Goal: Task Accomplishment & Management: Complete application form

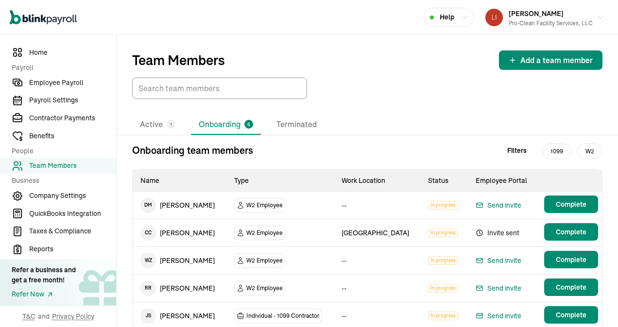
scroll to position [34, 0]
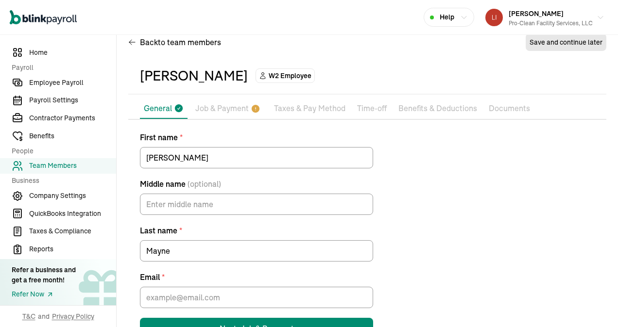
scroll to position [50, 0]
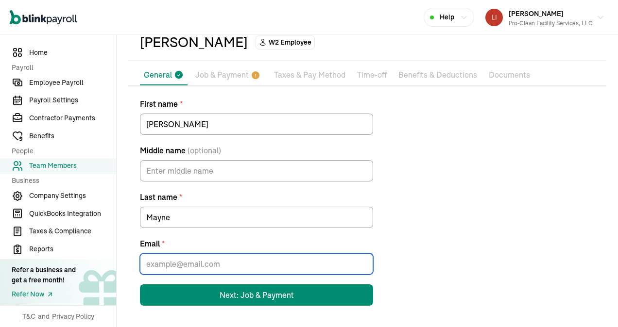
click at [191, 264] on input "Email *" at bounding box center [256, 263] width 233 height 21
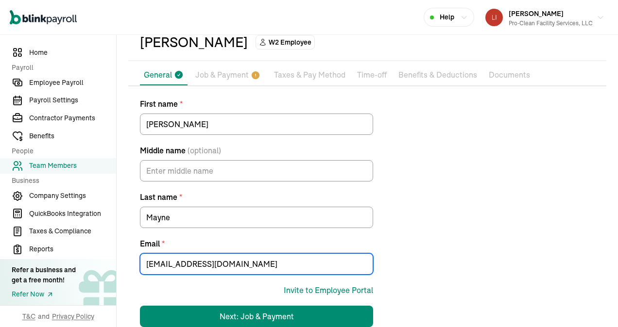
drag, startPoint x: 228, startPoint y: 267, endPoint x: 113, endPoint y: 274, distance: 115.3
click at [113, 274] on div "Home Payroll Employee Payroll Payroll Settings Contractor Payments Benefits Peo…" at bounding box center [309, 166] width 618 height 363
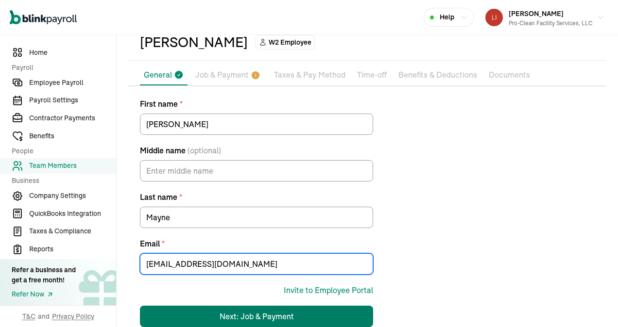
type input "[EMAIL_ADDRESS][DOMAIN_NAME]"
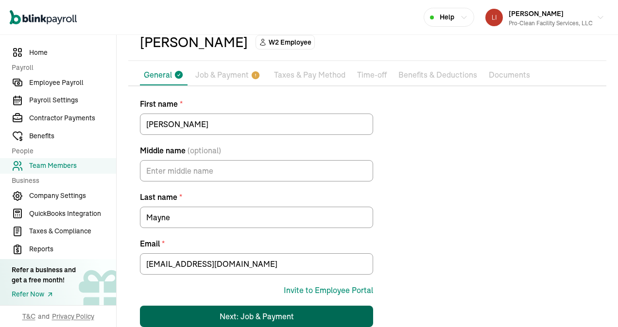
click at [267, 312] on div "Next: Job & Payment" at bounding box center [256, 317] width 74 height 12
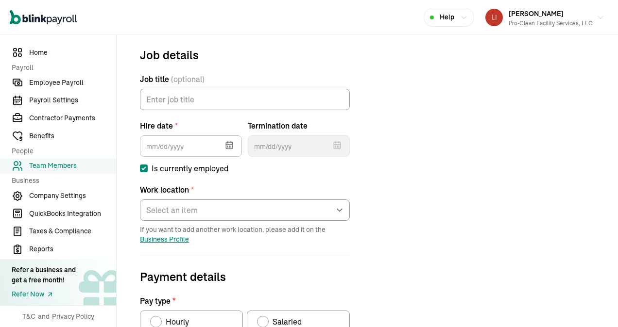
scroll to position [115, 0]
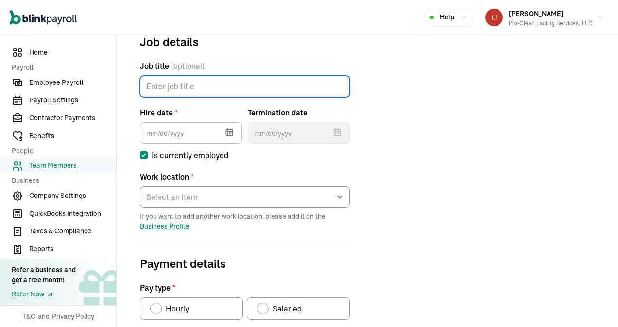
click at [175, 85] on input "Job title (optional)" at bounding box center [245, 86] width 210 height 21
type input "Laborer"
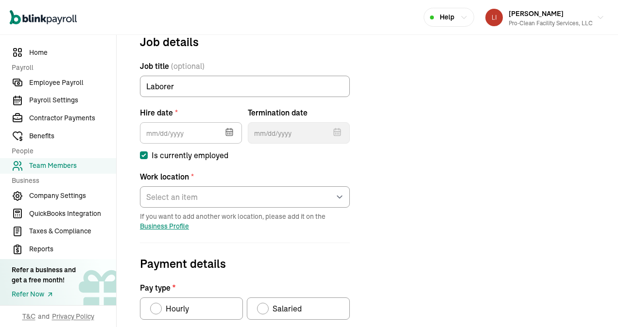
click at [226, 133] on icon "button" at bounding box center [229, 132] width 6 height 6
type input "[DATE]"
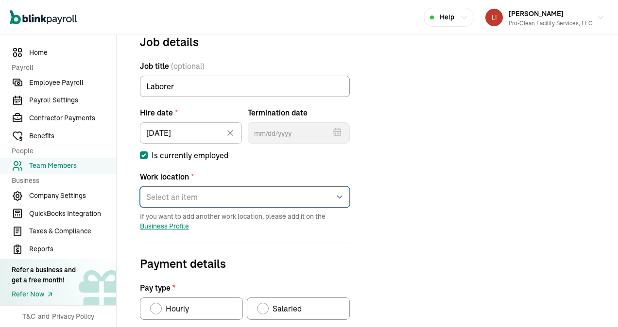
click at [215, 196] on select "Select an item [GEOGRAPHIC_DATA] [PERSON_NAME]'s home address Works from home" at bounding box center [245, 196] width 210 height 21
select select "[STREET_ADDRESS]"
click at [140, 186] on select "Select an item [GEOGRAPHIC_DATA] [PERSON_NAME]'s home address Works from home" at bounding box center [245, 196] width 210 height 21
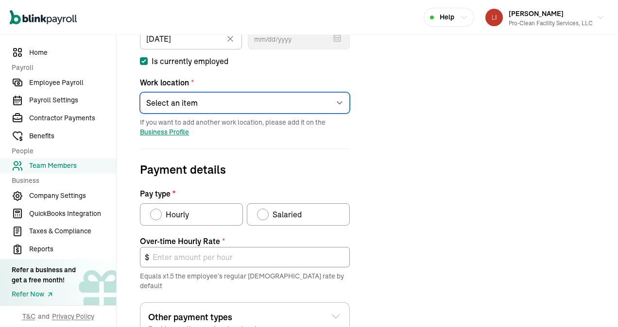
scroll to position [212, 0]
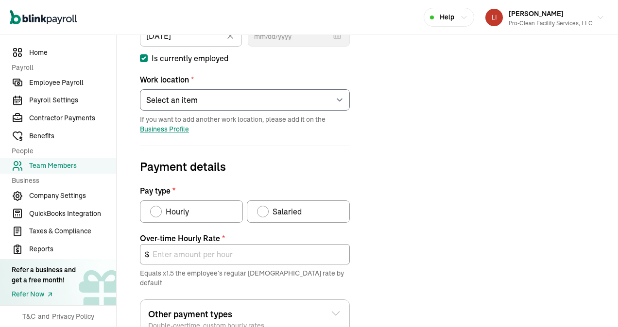
click at [155, 213] on div "Pay type" at bounding box center [156, 212] width 8 height 8
click at [155, 213] on input "Hourly" at bounding box center [154, 209] width 8 height 8
radio input "true"
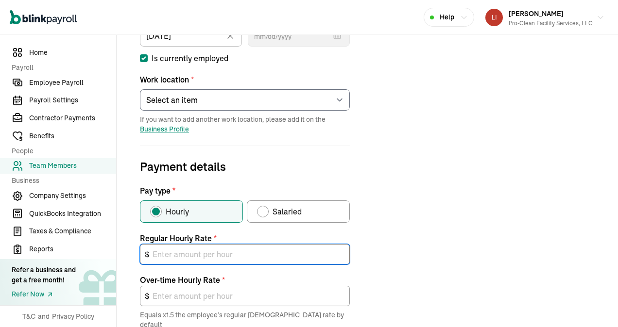
click at [178, 250] on input "text" at bounding box center [245, 254] width 210 height 20
type input "1"
type input "1.50"
type input "15"
type input "22.50"
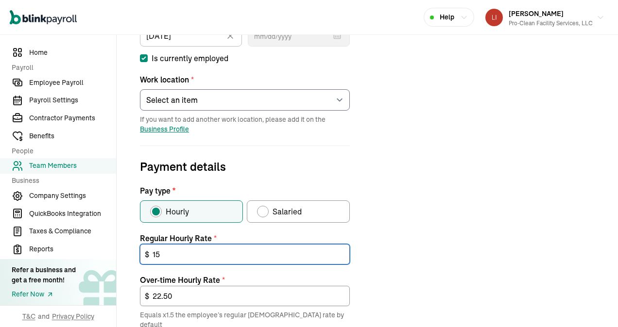
type input "1"
type input "1.50"
type input "16"
type input "24.00"
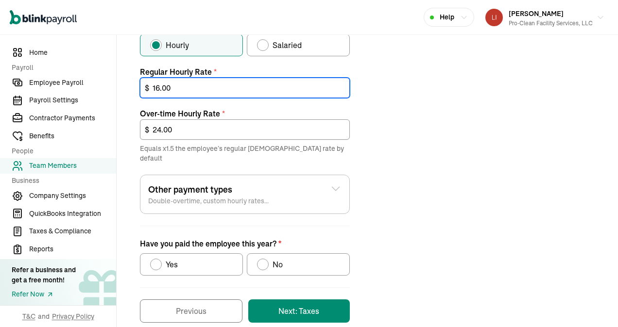
scroll to position [385, 0]
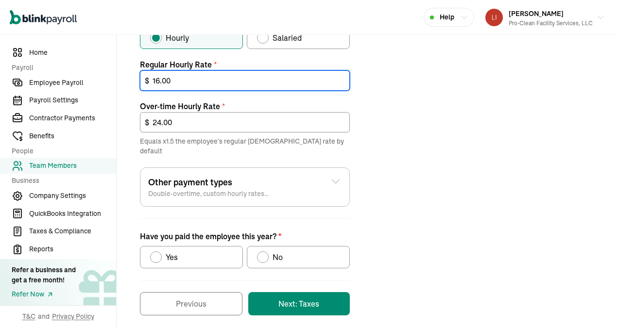
type input "16.00"
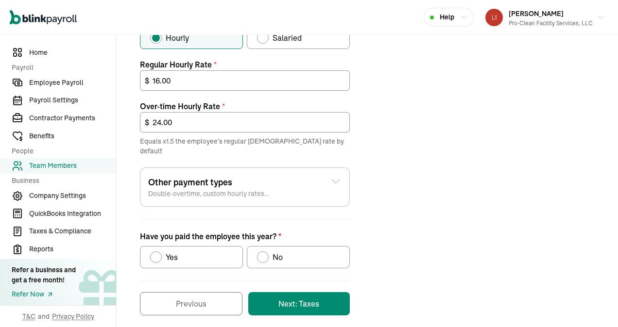
click at [158, 251] on div "Have you paid the employee this year?" at bounding box center [156, 257] width 12 height 12
click at [157, 251] on input "Yes" at bounding box center [154, 255] width 8 height 8
radio input "true"
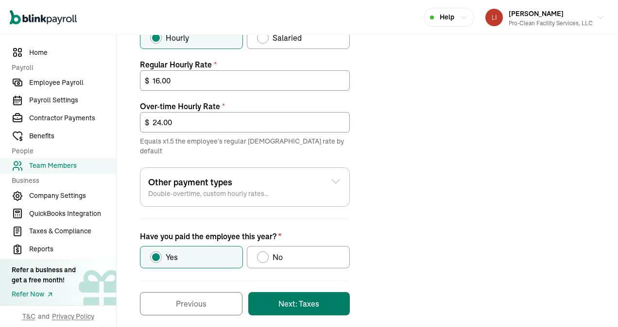
click at [296, 294] on button "Next: Taxes" at bounding box center [298, 303] width 101 height 23
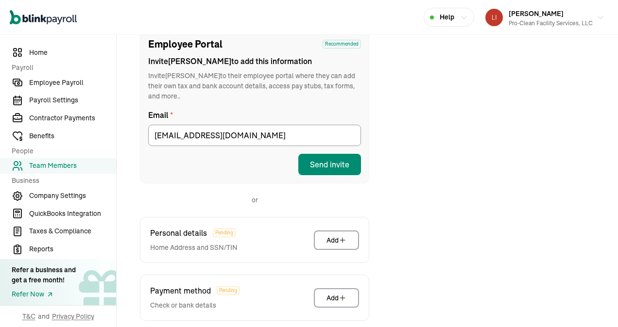
scroll to position [163, 0]
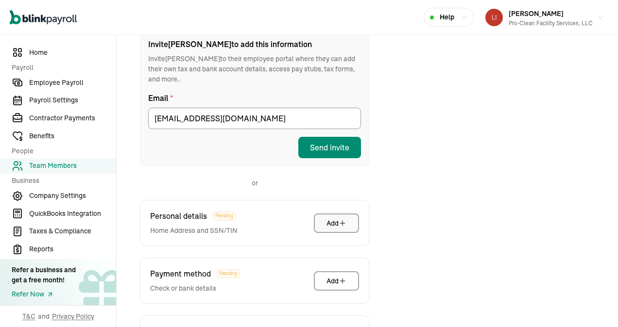
click at [334, 218] on div "Add" at bounding box center [336, 223] width 20 height 10
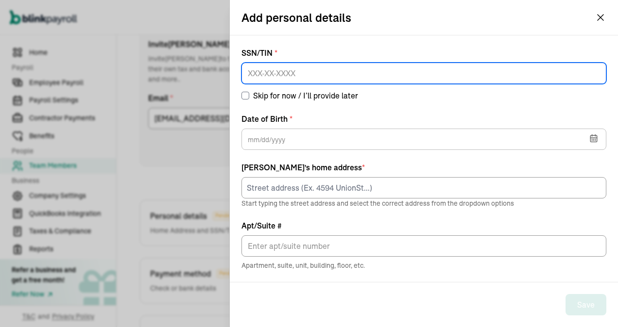
click at [273, 71] on input at bounding box center [423, 73] width 365 height 21
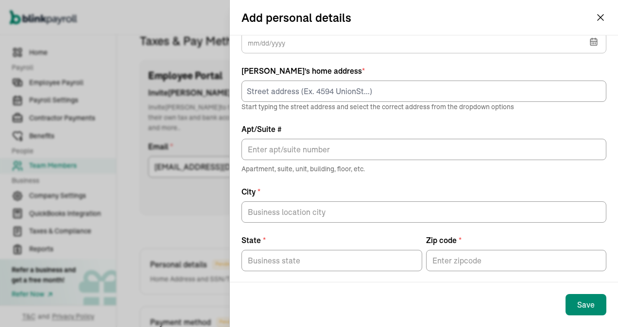
scroll to position [105, 0]
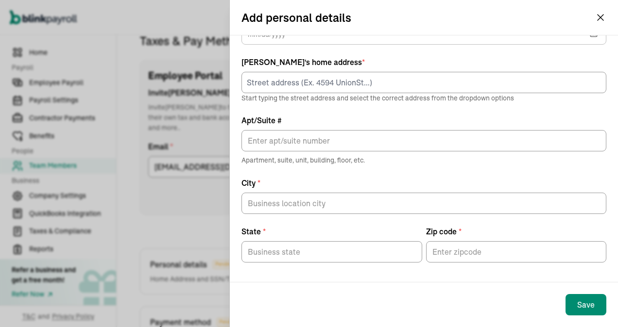
type input "212-98-0732"
click at [599, 17] on icon "button" at bounding box center [600, 18] width 12 height 12
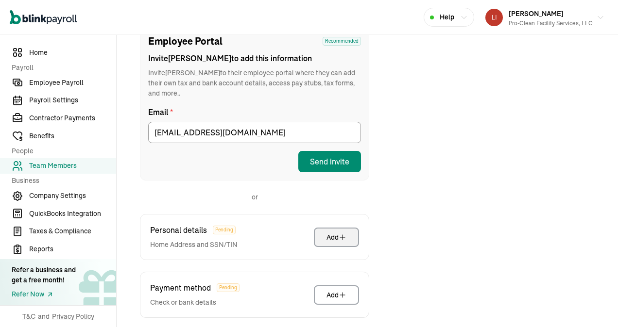
scroll to position [252, 0]
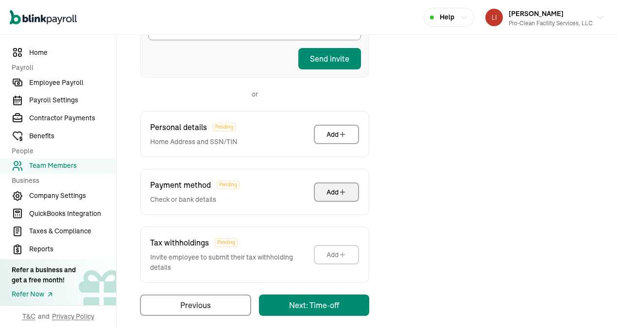
click at [333, 187] on div "Add" at bounding box center [336, 192] width 20 height 10
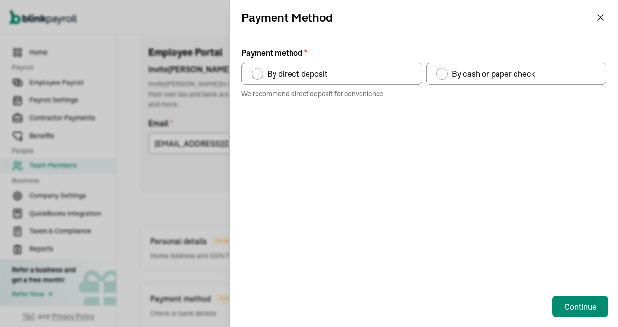
scroll to position [115, 0]
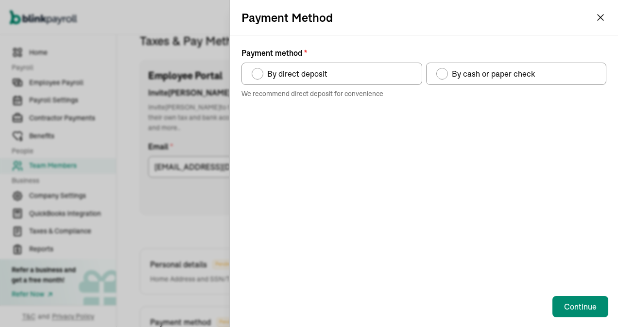
click at [443, 75] on div "Payment method" at bounding box center [442, 74] width 8 height 8
click at [443, 75] on input "By cash or paper check" at bounding box center [439, 71] width 8 height 8
radio input "true"
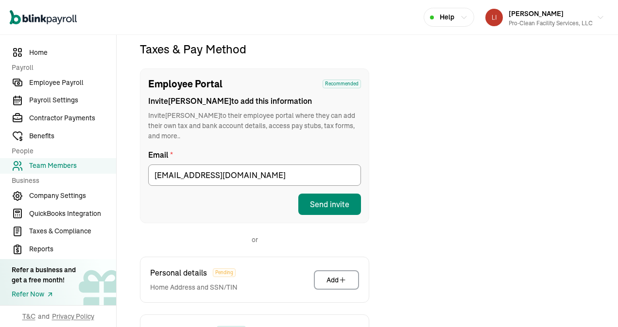
scroll to position [9, 0]
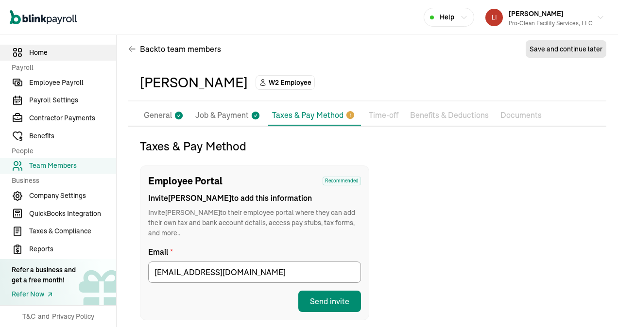
click at [37, 51] on span "Home" at bounding box center [72, 53] width 87 height 10
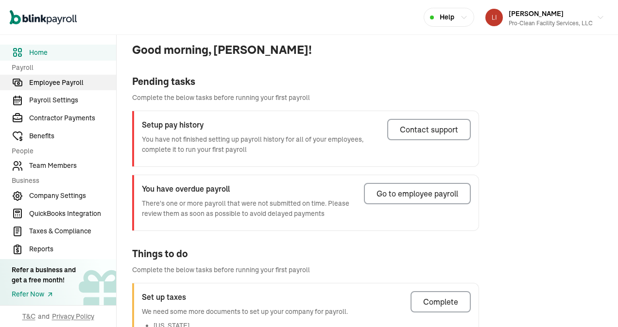
click at [45, 84] on span "Employee Payroll" at bounding box center [72, 83] width 87 height 10
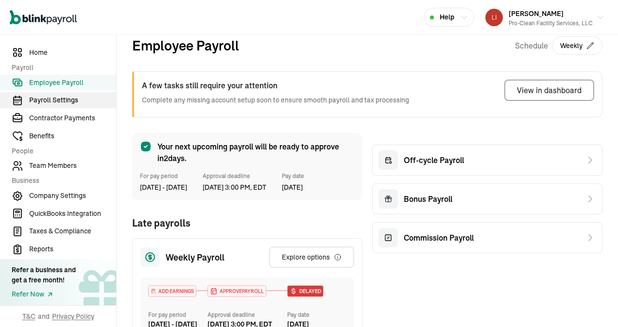
click at [48, 100] on span "Payroll Settings" at bounding box center [72, 100] width 87 height 10
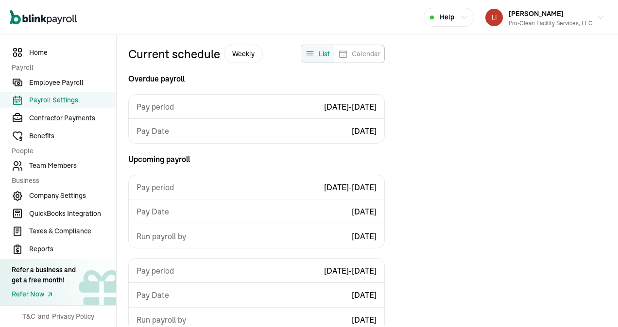
scroll to position [87, 0]
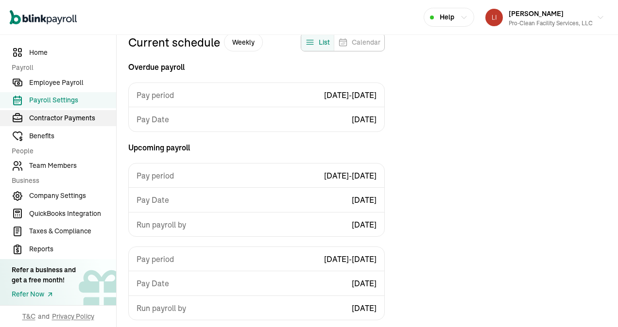
click at [50, 120] on span "Contractor Payments" at bounding box center [72, 118] width 87 height 10
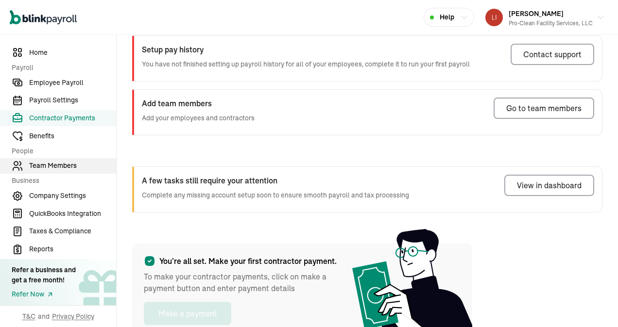
click at [62, 165] on span "Team Members" at bounding box center [72, 166] width 87 height 10
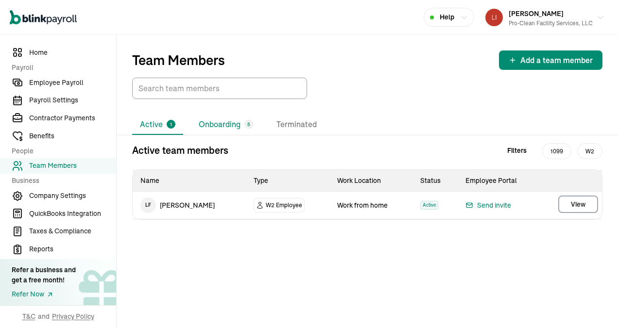
click at [208, 122] on li "Onboarding 5" at bounding box center [226, 125] width 70 height 20
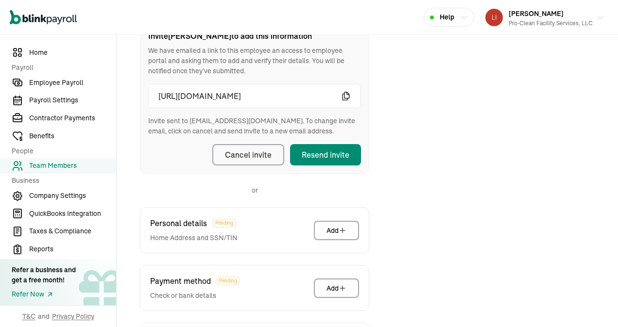
scroll to position [212, 0]
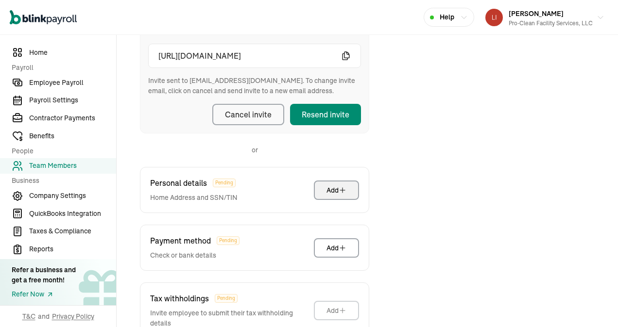
click at [331, 192] on div "Add" at bounding box center [336, 190] width 20 height 10
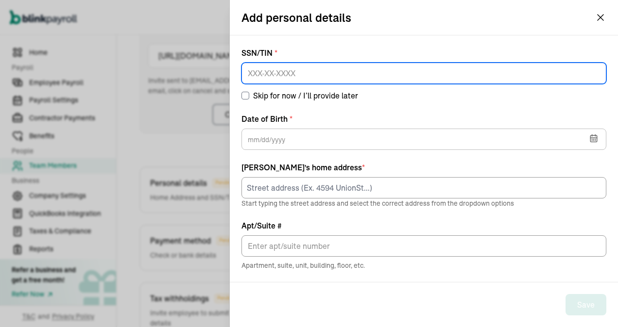
click at [262, 74] on input at bounding box center [423, 73] width 365 height 21
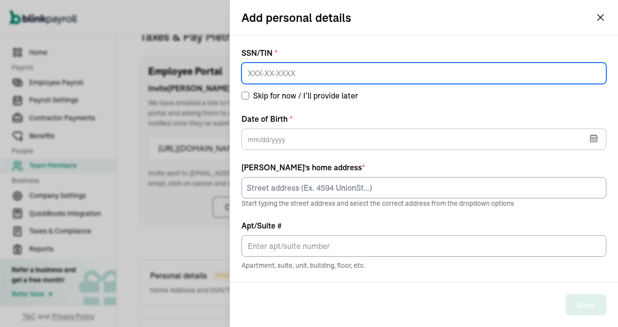
scroll to position [115, 0]
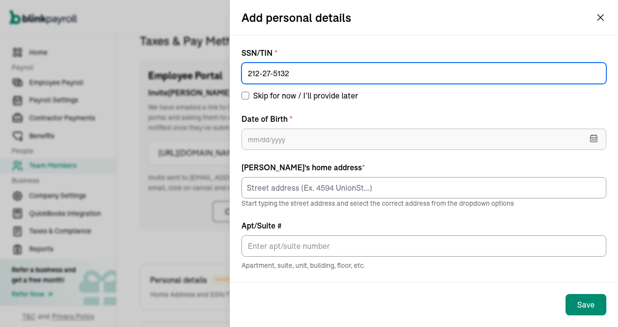
type input "212-27-5132"
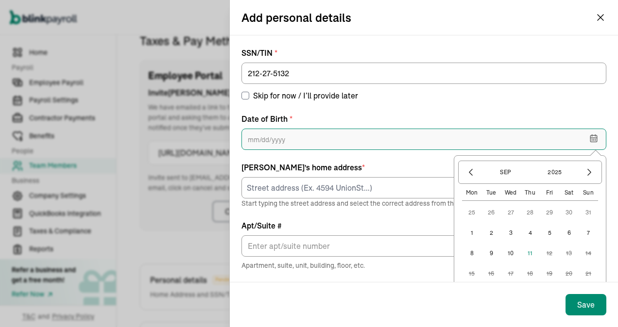
click at [272, 138] on input "text" at bounding box center [423, 139] width 365 height 21
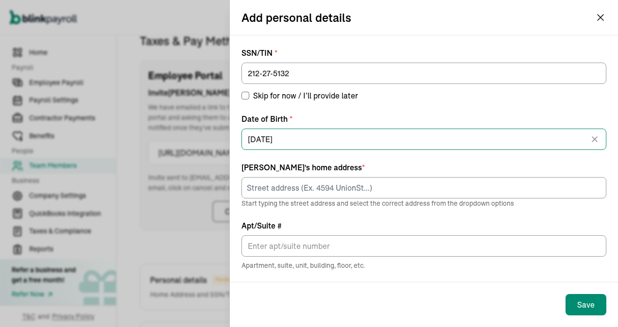
type input "[DATE]"
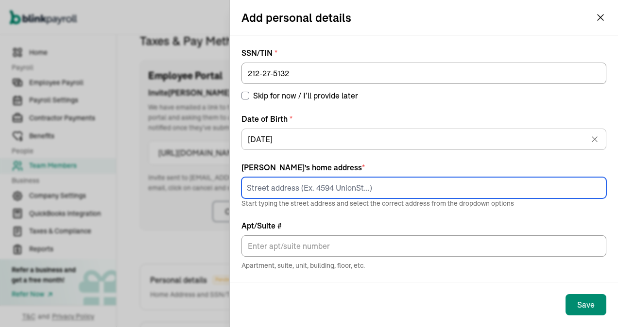
click at [265, 193] on input at bounding box center [423, 187] width 365 height 21
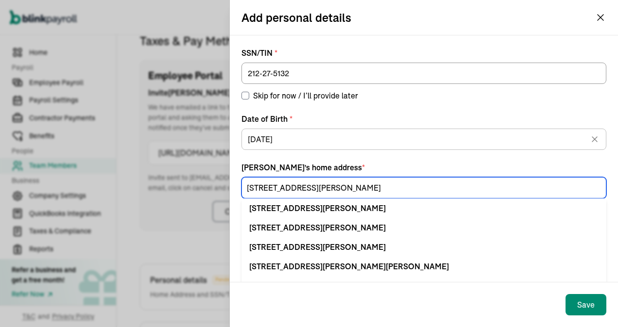
type input "[STREET_ADDRESS][PERSON_NAME]"
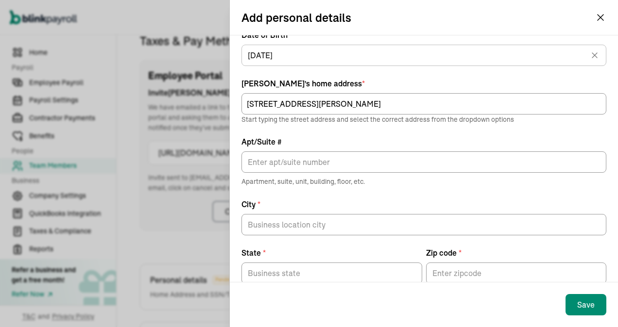
scroll to position [97, 0]
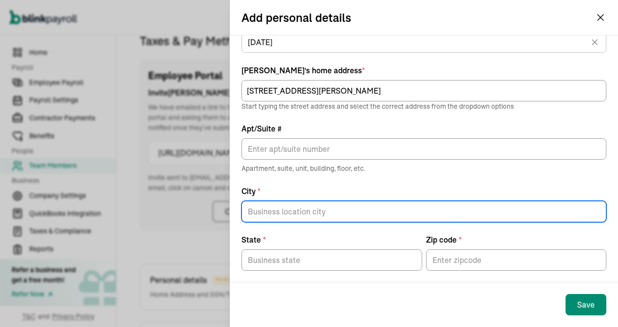
click at [279, 214] on input "City *" at bounding box center [423, 211] width 365 height 21
type input "Westernport"
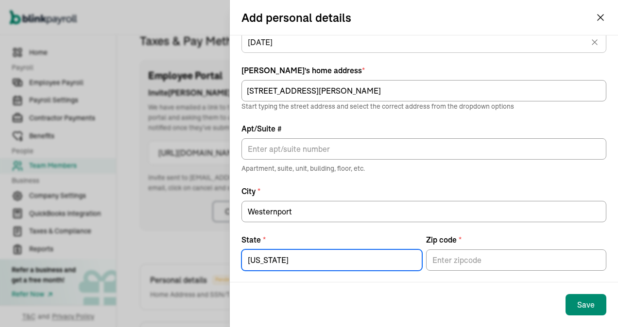
type input "[US_STATE]"
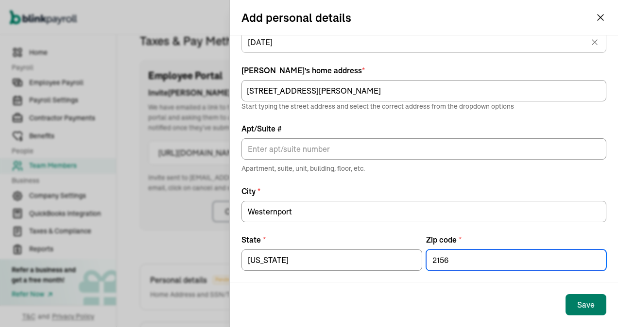
click at [584, 300] on div "Save" at bounding box center [585, 305] width 17 height 12
type input "21562"
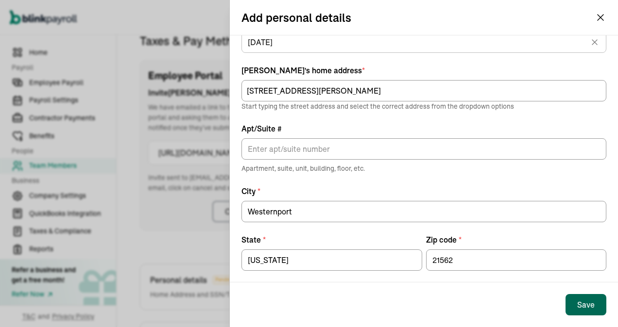
click at [576, 309] on button "Save" at bounding box center [585, 304] width 41 height 21
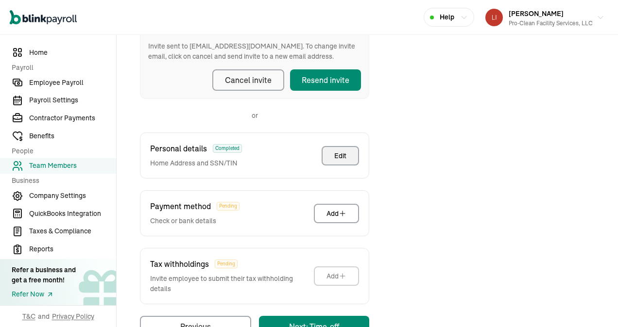
scroll to position [260, 0]
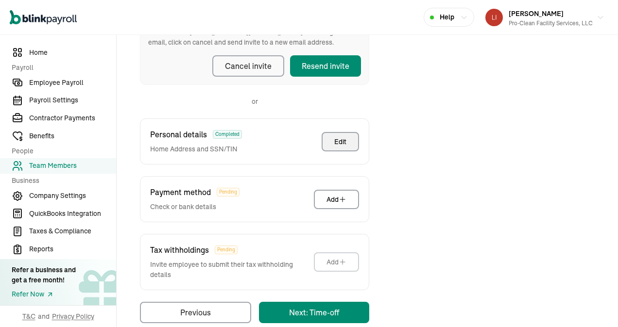
click at [337, 145] on div "Edit" at bounding box center [340, 142] width 12 height 10
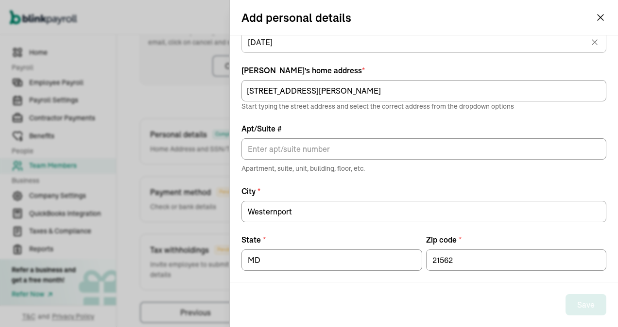
scroll to position [88, 0]
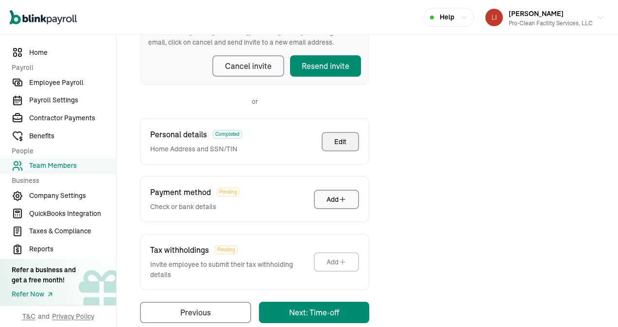
click at [332, 204] on button "Add" at bounding box center [336, 199] width 45 height 19
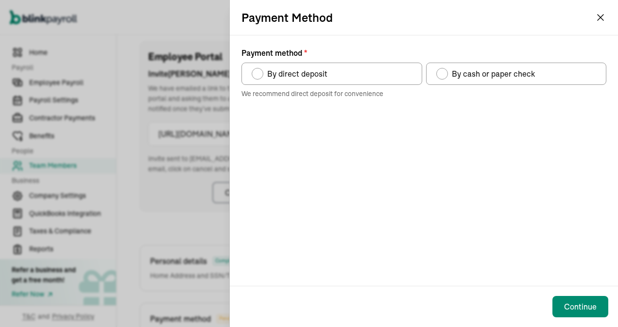
scroll to position [115, 0]
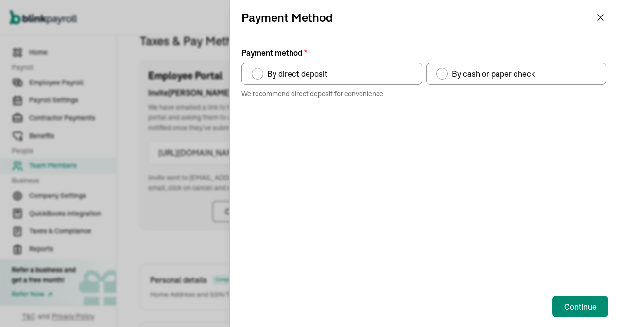
click at [444, 71] on div "Payment method" at bounding box center [442, 74] width 8 height 8
click at [443, 71] on input "By cash or paper check" at bounding box center [439, 71] width 8 height 8
radio input "true"
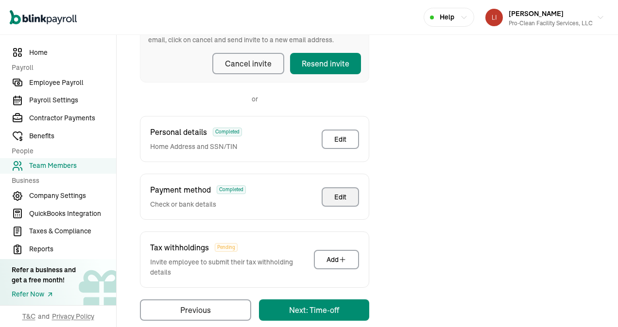
scroll to position [278, 0]
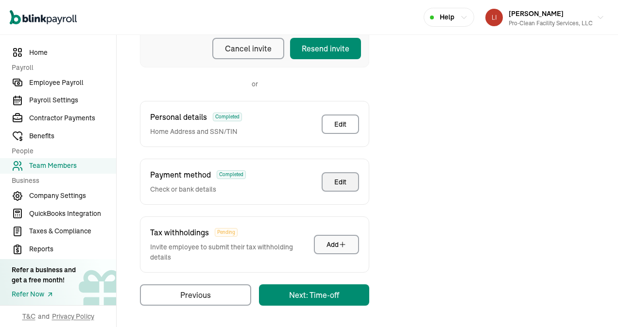
click at [335, 246] on div "Add" at bounding box center [336, 245] width 20 height 10
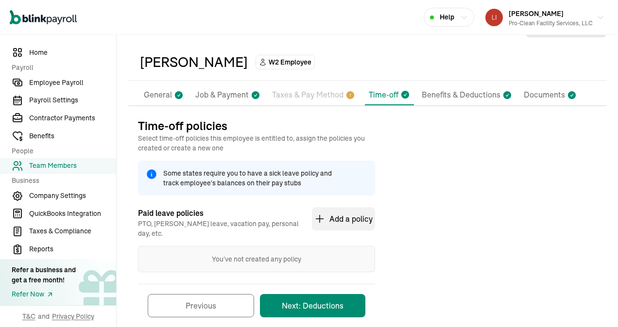
scroll to position [43, 0]
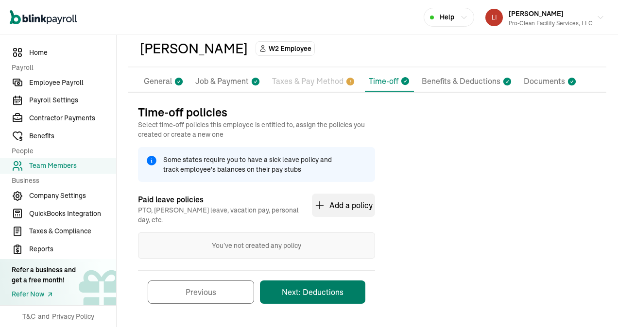
click at [297, 281] on button "Next: Deductions" at bounding box center [312, 292] width 105 height 23
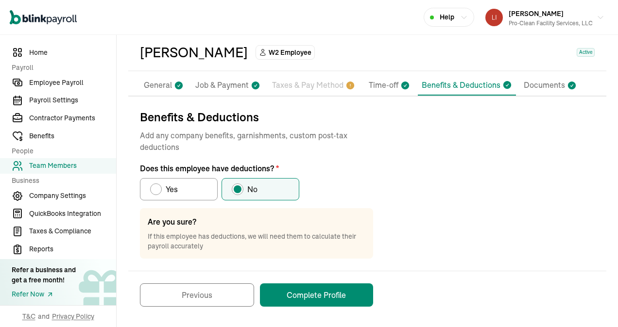
scroll to position [40, 0]
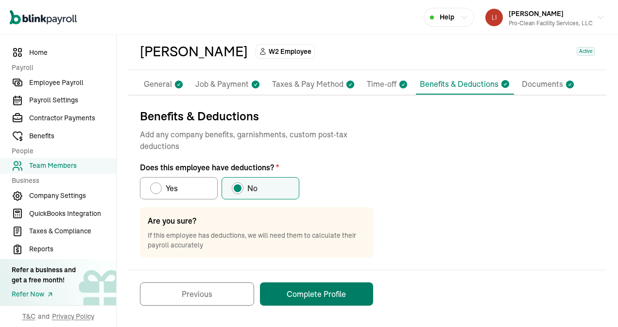
click at [315, 292] on button "Complete Profile" at bounding box center [316, 294] width 113 height 23
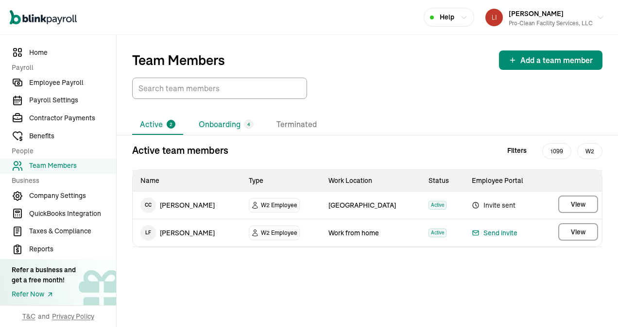
click at [225, 126] on li "Onboarding 4" at bounding box center [226, 125] width 70 height 20
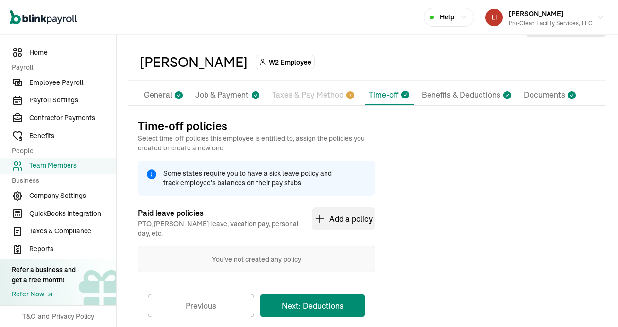
scroll to position [43, 0]
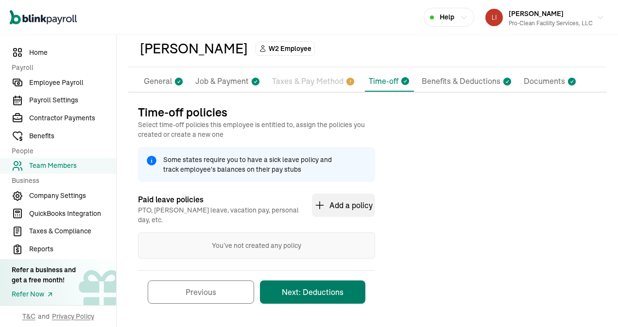
click at [297, 281] on button "Next: Deductions" at bounding box center [312, 292] width 105 height 23
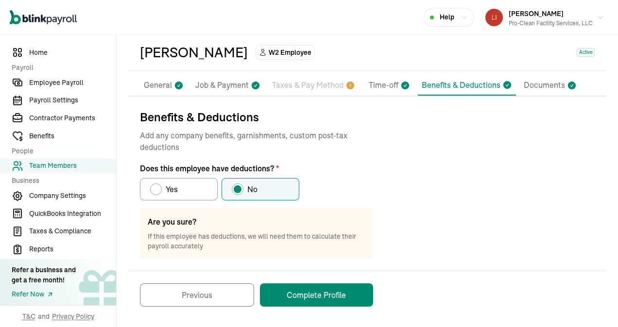
scroll to position [40, 0]
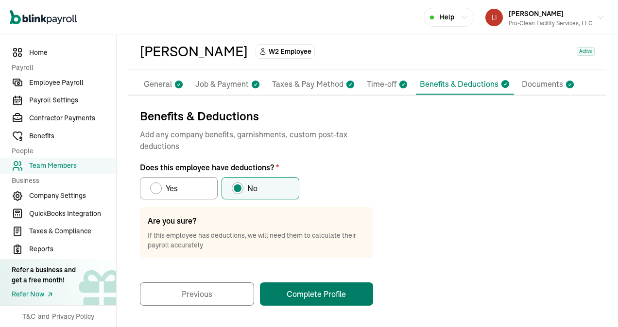
click at [315, 292] on button "Complete Profile" at bounding box center [316, 294] width 113 height 23
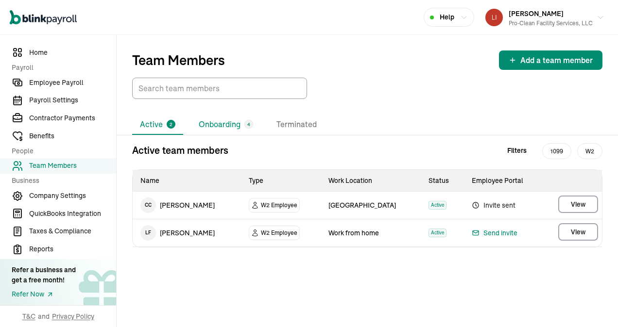
click at [225, 126] on li "Onboarding 4" at bounding box center [226, 125] width 70 height 20
